Goal: Task Accomplishment & Management: Use online tool/utility

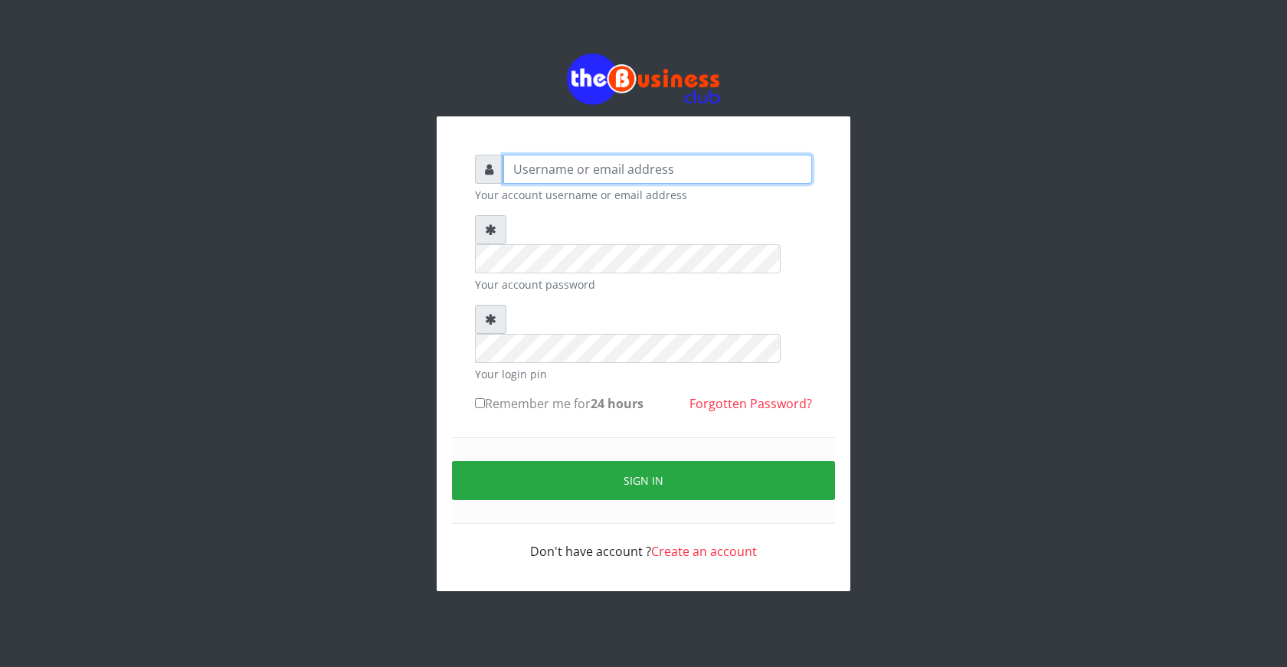
type input "ogooluwaireoluwa@gmail.com"
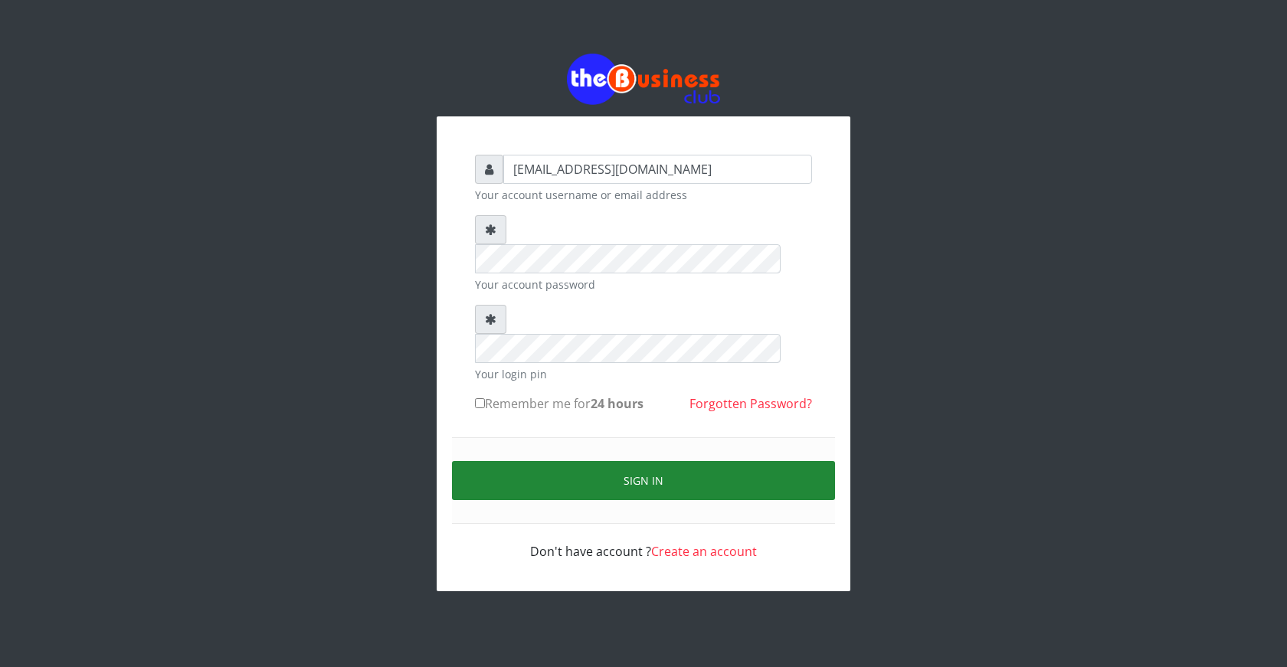
click at [653, 461] on button "Sign in" at bounding box center [643, 480] width 383 height 39
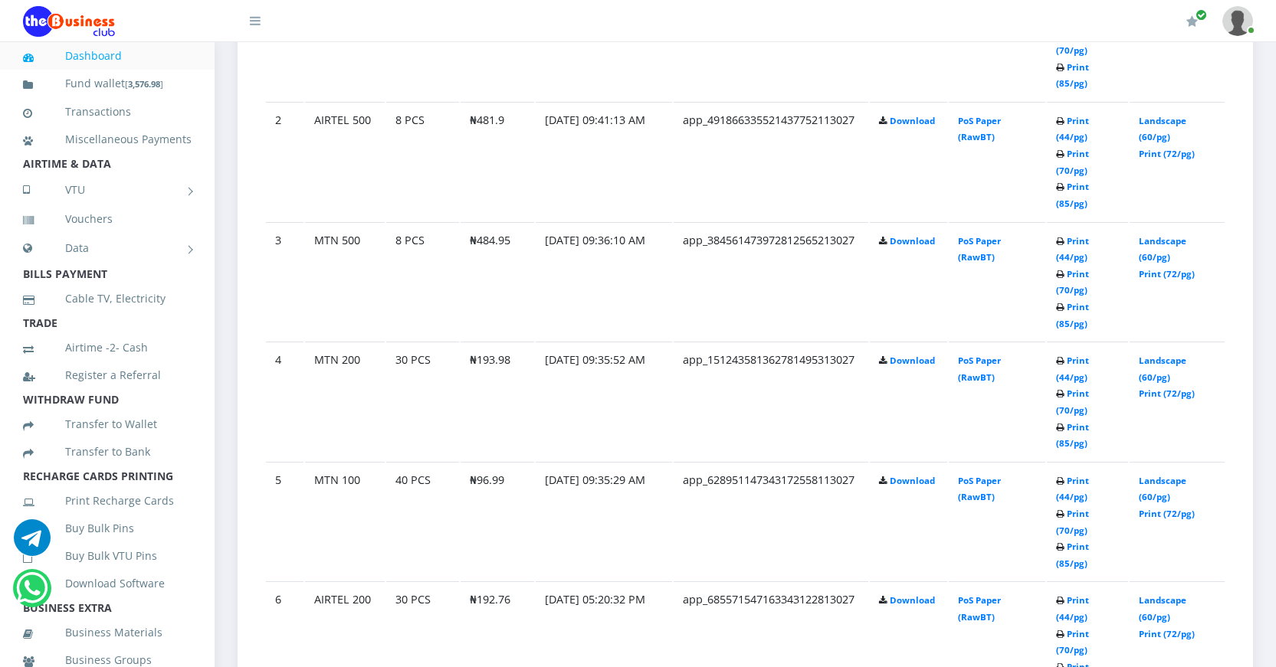
scroll to position [995, 0]
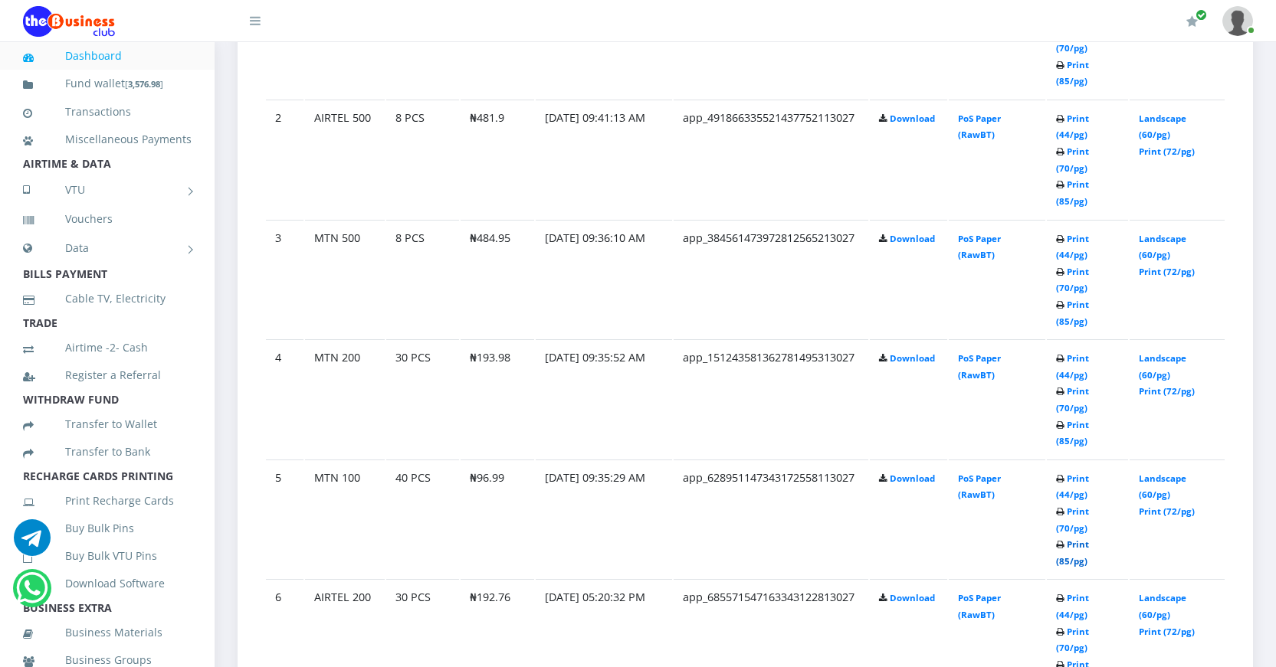
click at [1062, 558] on link "Print (85/pg)" at bounding box center [1072, 553] width 33 height 28
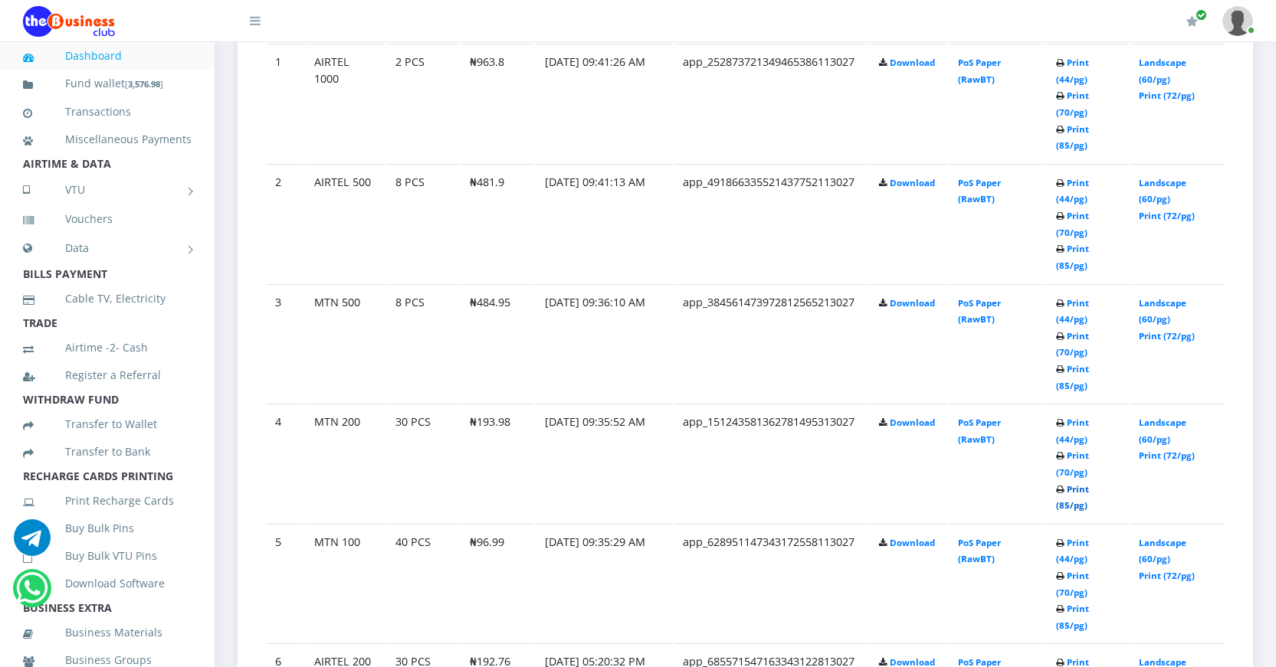
scroll to position [995, 0]
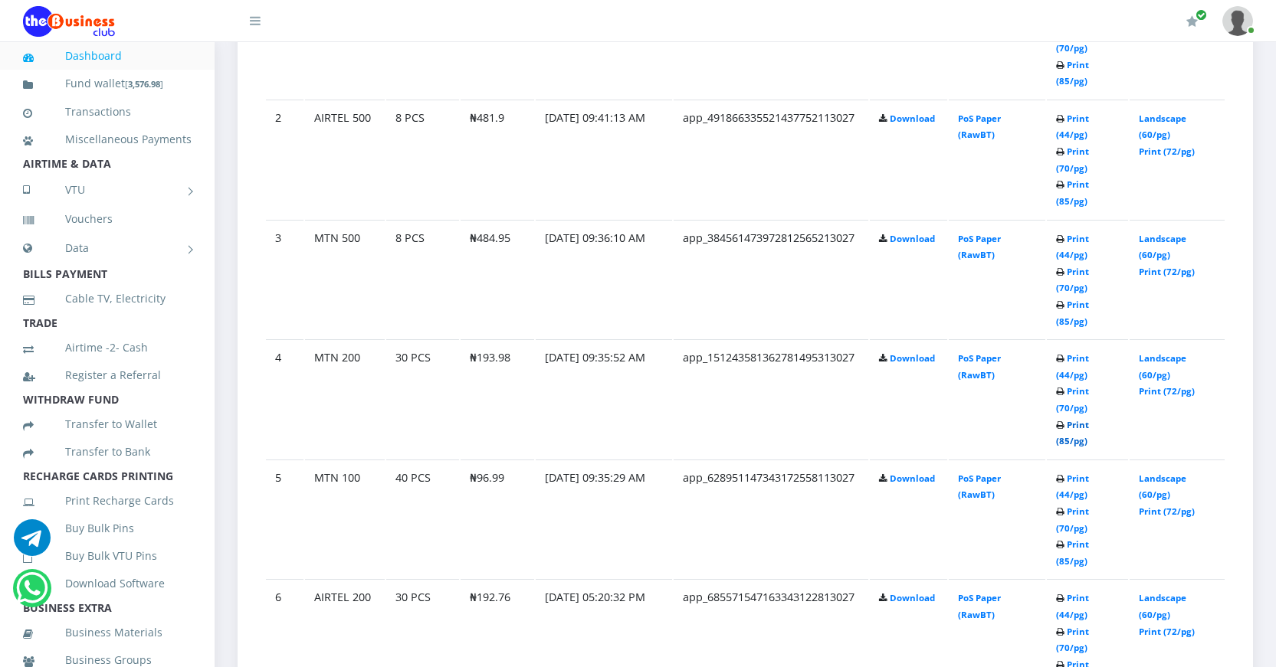
click at [1064, 440] on link "Print (85/pg)" at bounding box center [1072, 433] width 33 height 28
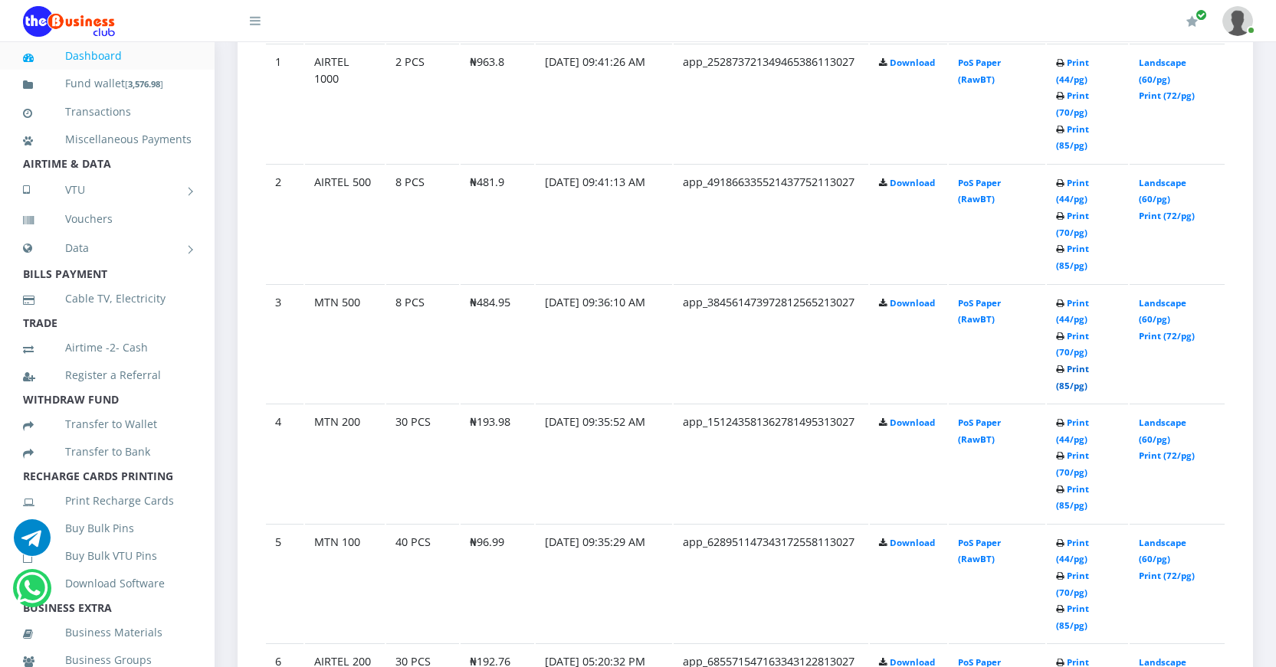
click at [1063, 385] on link "Print (85/pg)" at bounding box center [1072, 377] width 33 height 28
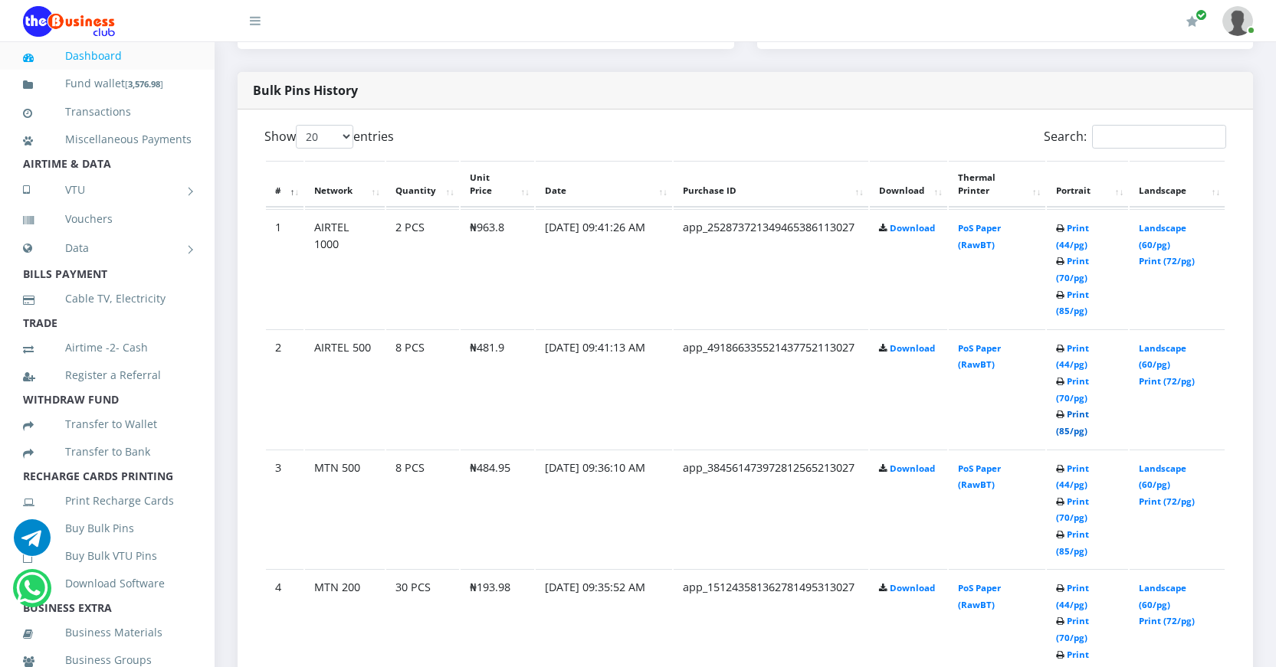
click at [1060, 431] on link "Print (85/pg)" at bounding box center [1072, 422] width 33 height 28
click at [1064, 307] on link "Print (85/pg)" at bounding box center [1072, 303] width 33 height 28
